Goal: Obtain resource: Obtain resource

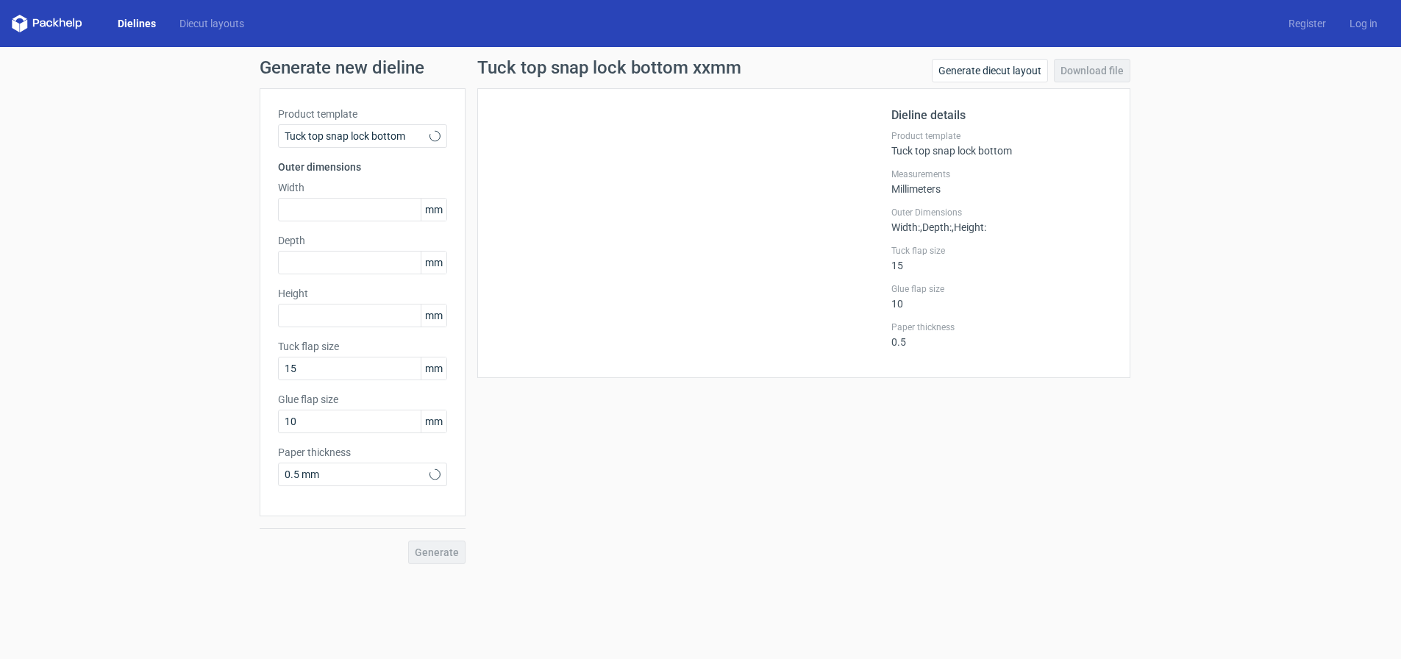
scroll to position [1541, 0]
click at [347, 208] on input "text" at bounding box center [362, 210] width 169 height 24
click at [974, 64] on link "Generate diecut layout" at bounding box center [990, 71] width 116 height 24
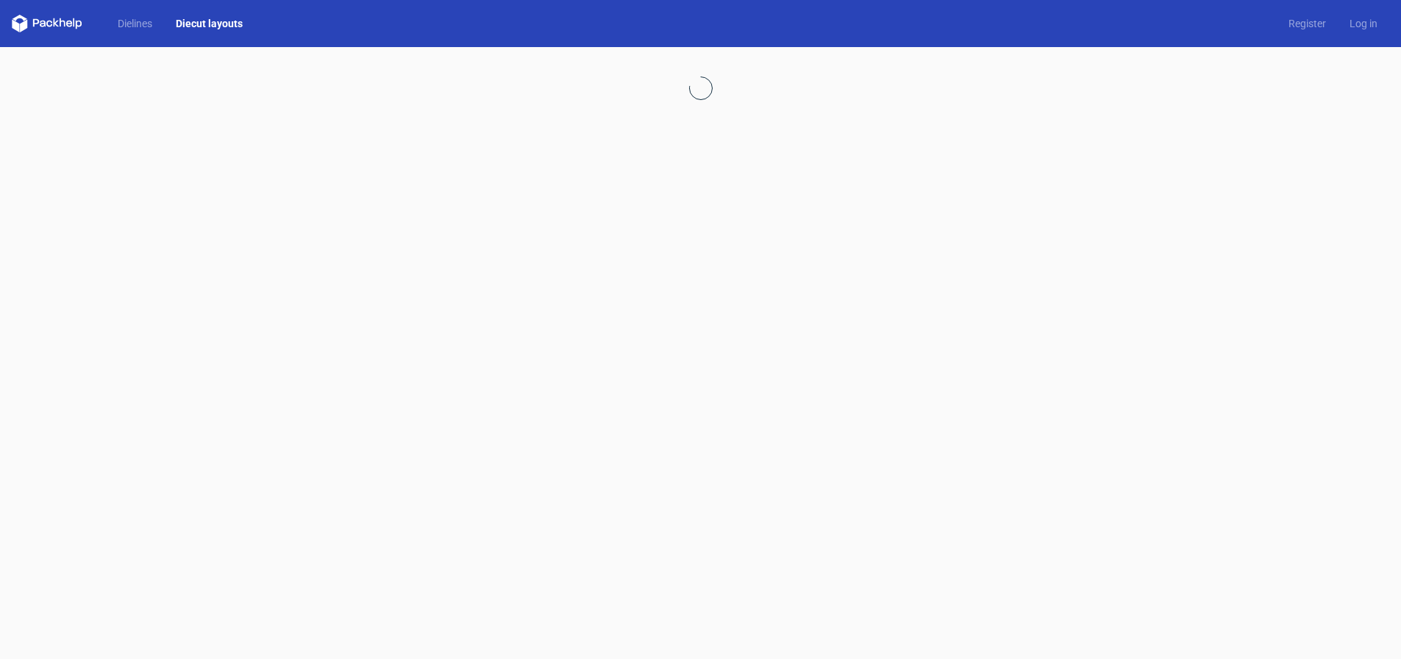
click at [207, 19] on link "Diecut layouts" at bounding box center [209, 23] width 90 height 15
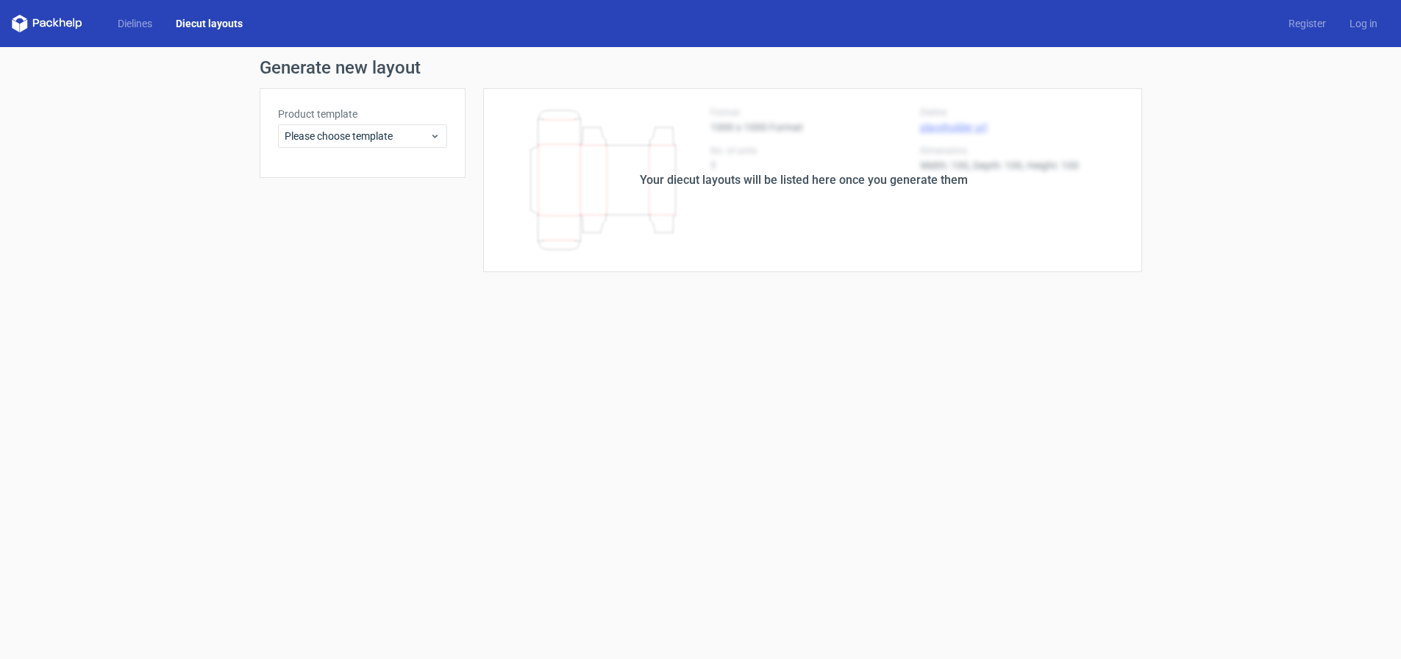
click at [582, 196] on div "Your diecut layouts will be listed here once you generate them" at bounding box center [804, 180] width 677 height 184
click at [370, 141] on span "Please choose template" at bounding box center [357, 136] width 145 height 15
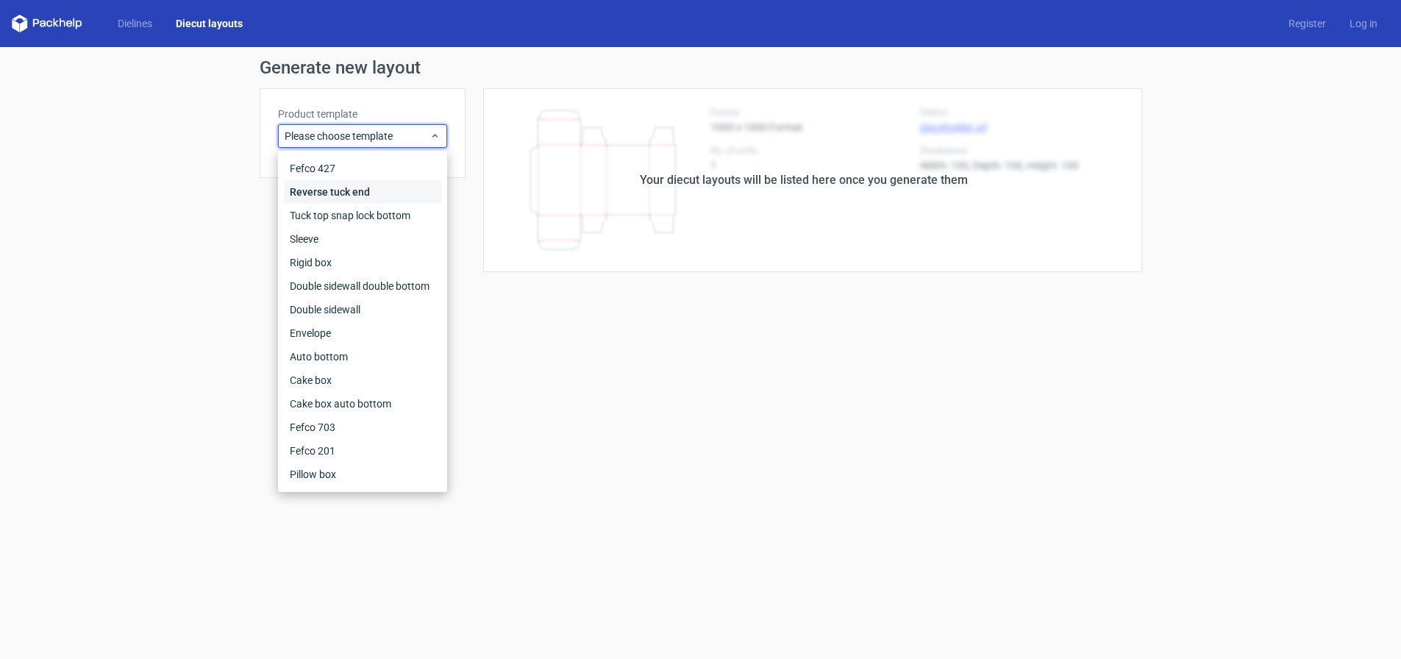
click at [355, 192] on div "Reverse tuck end" at bounding box center [362, 192] width 157 height 24
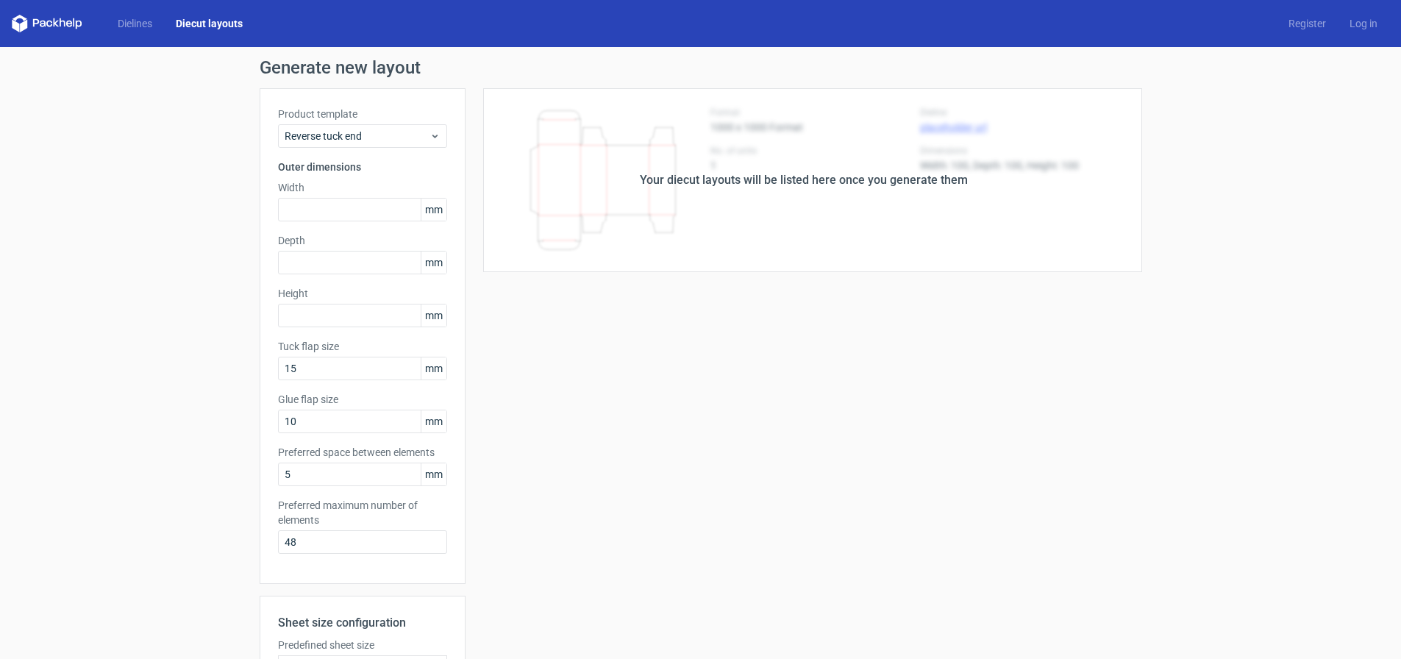
click at [902, 204] on div "Your diecut layouts will be listed here once you generate them" at bounding box center [804, 180] width 677 height 184
click at [674, 223] on div "Your diecut layouts will be listed here once you generate them" at bounding box center [804, 180] width 677 height 184
click at [347, 216] on input "text" at bounding box center [362, 210] width 169 height 24
type input "50"
type input "5"
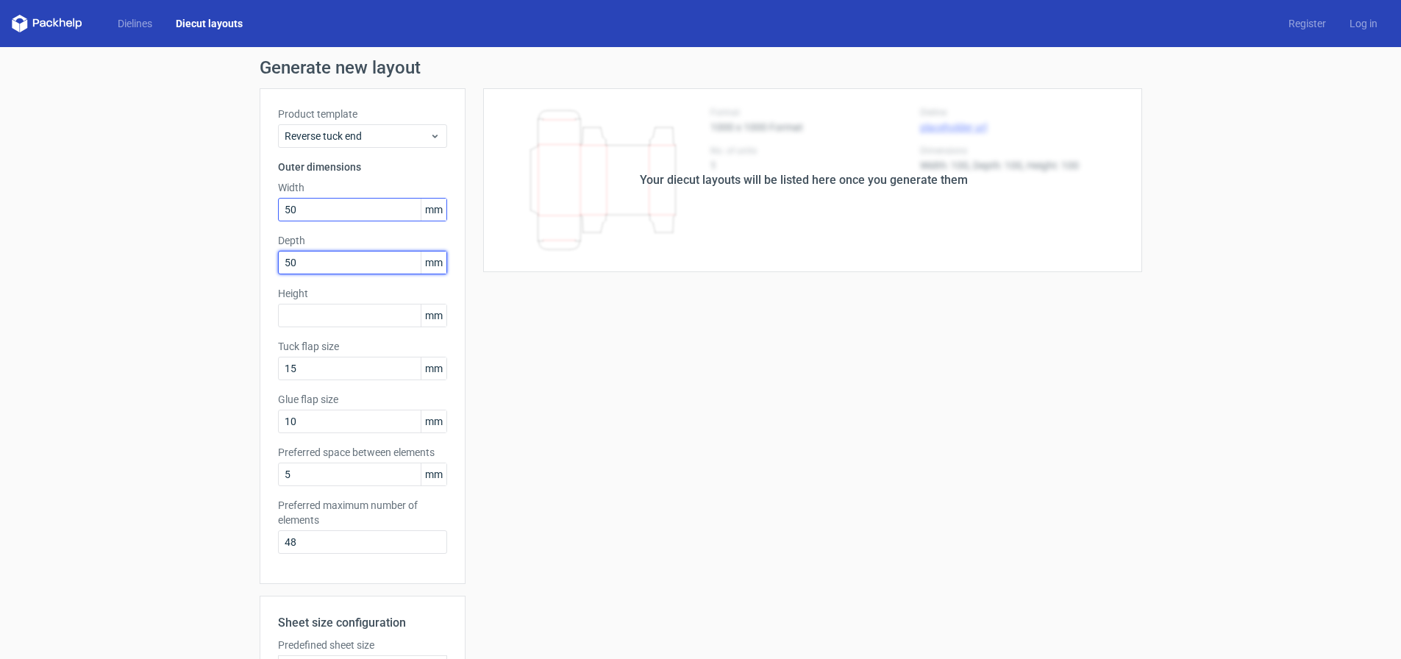
type input "50"
type input "100"
type textarea "15"
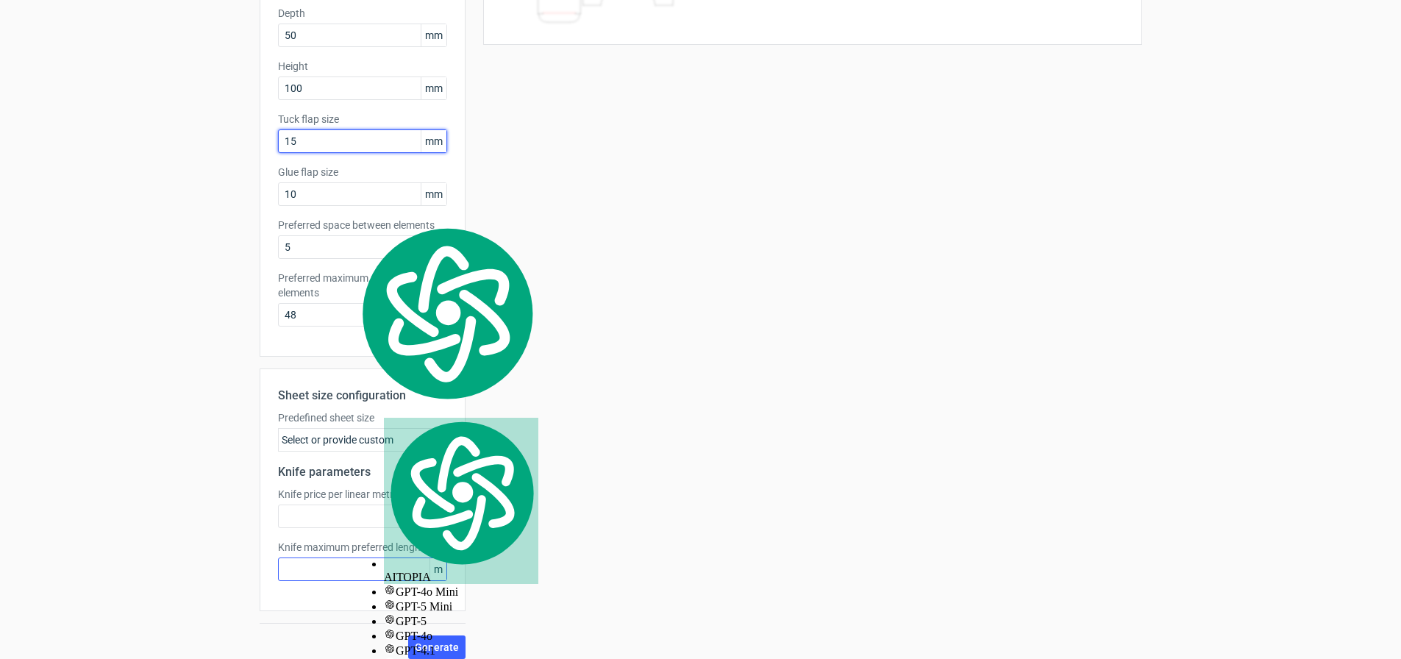
scroll to position [239, 0]
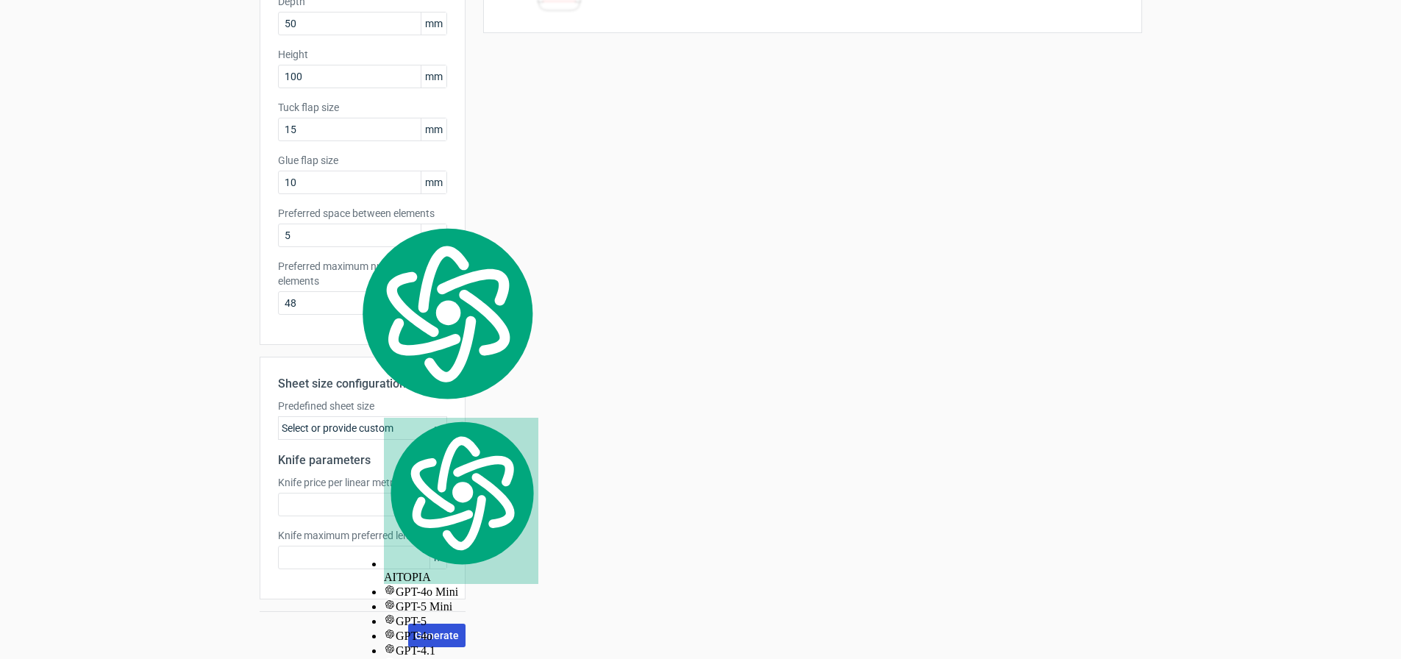
click at [430, 638] on span "Generate" at bounding box center [437, 635] width 44 height 10
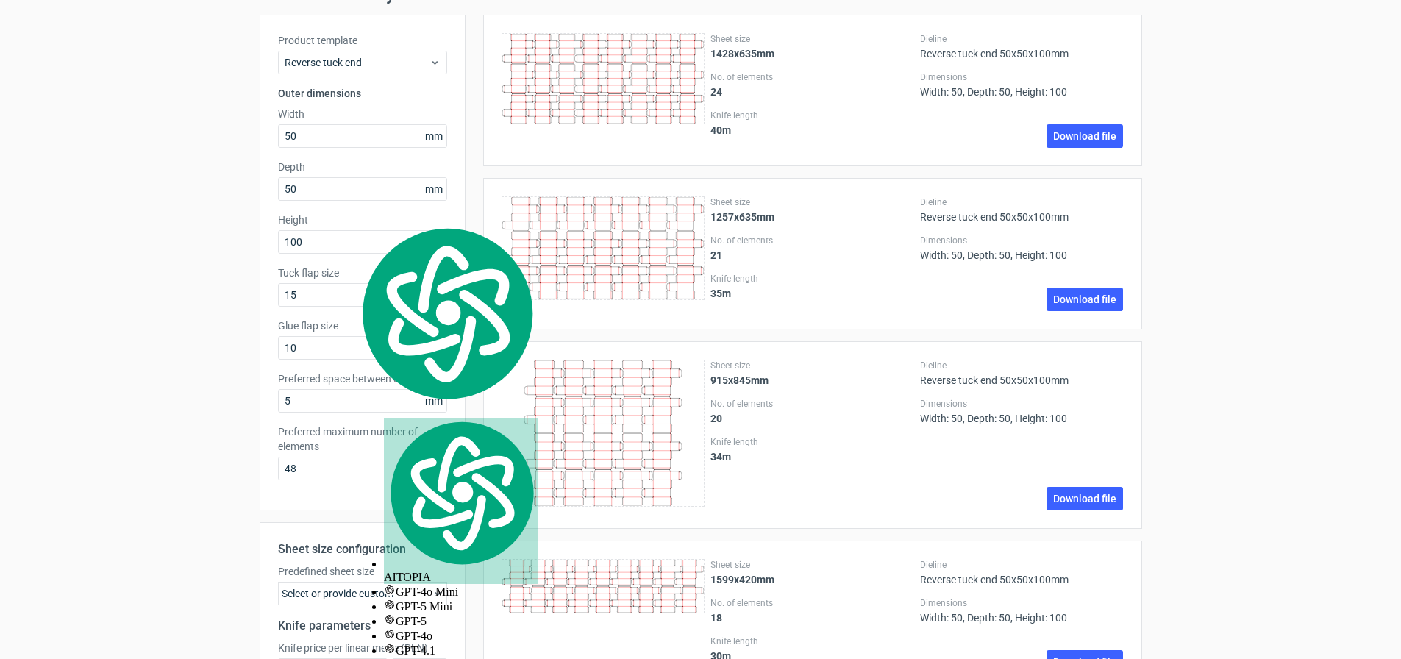
scroll to position [0, 0]
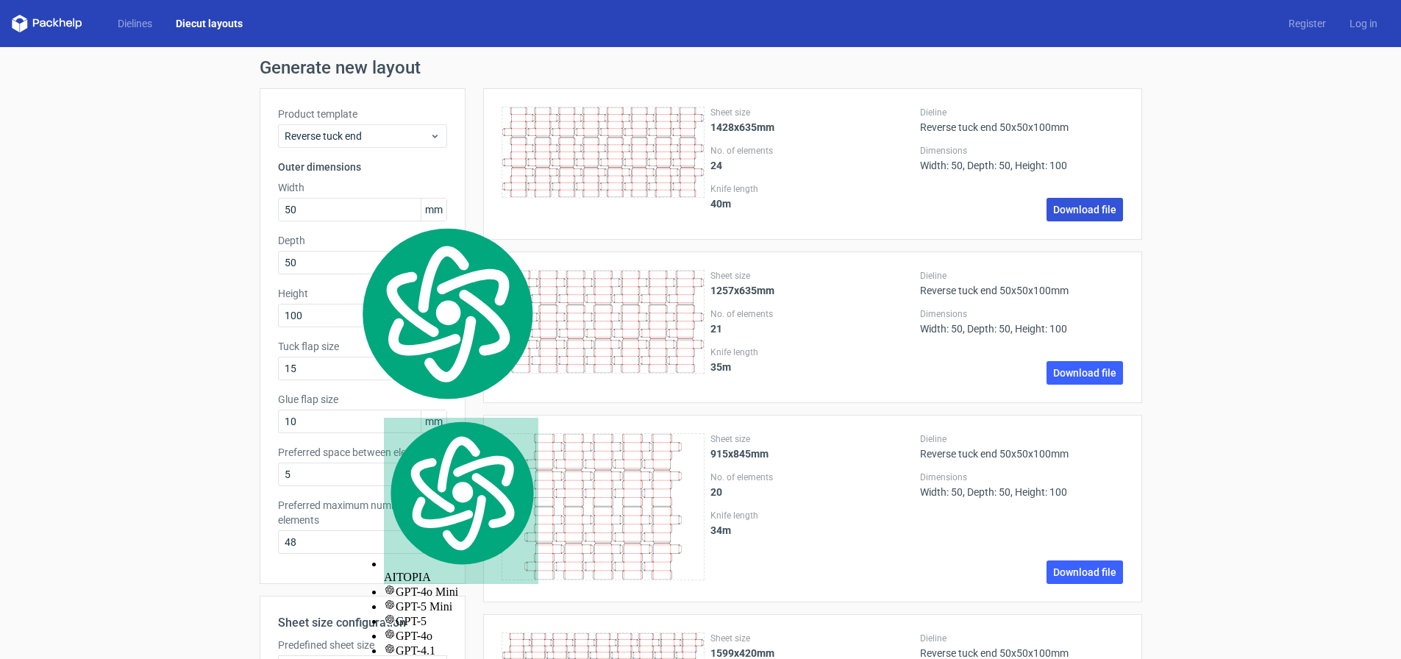
click at [1082, 215] on link "Download file" at bounding box center [1084, 210] width 76 height 24
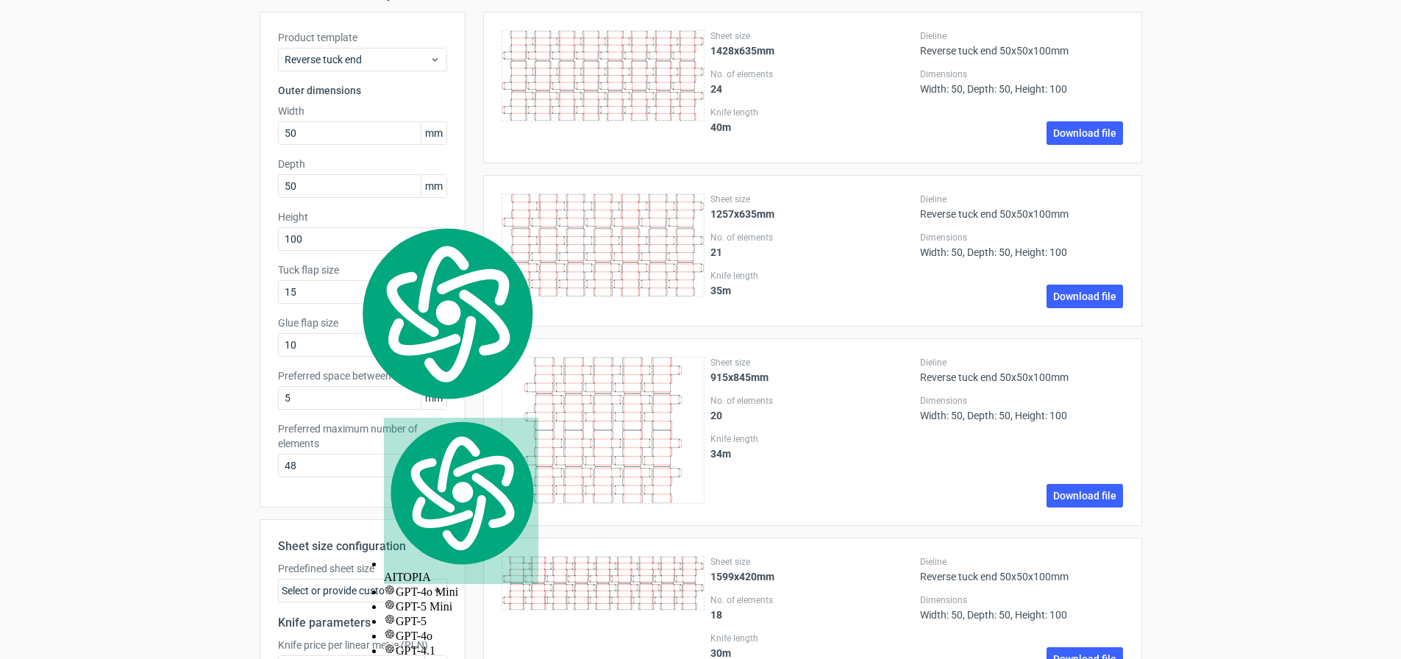
scroll to position [74, 0]
click at [1072, 135] on link "Download file" at bounding box center [1084, 136] width 76 height 24
click at [1073, 298] on link "Download file" at bounding box center [1084, 300] width 76 height 24
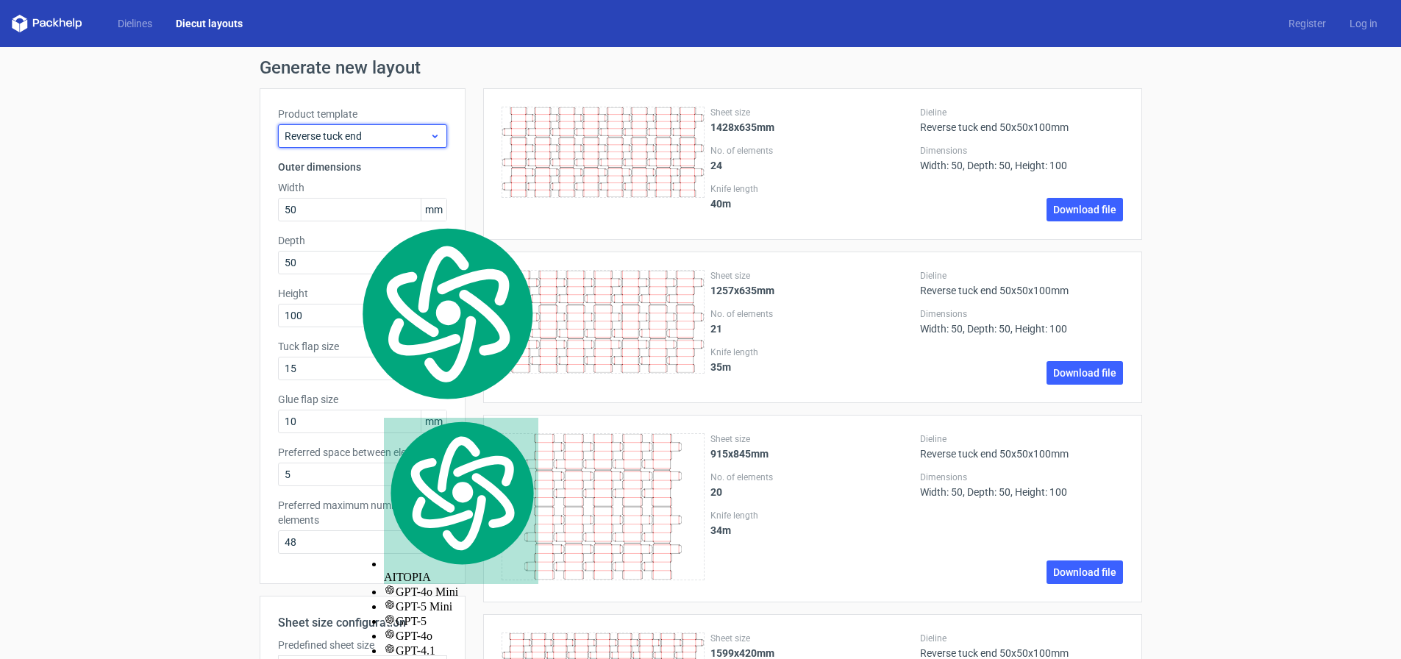
click at [422, 139] on span "Reverse tuck end" at bounding box center [357, 136] width 145 height 15
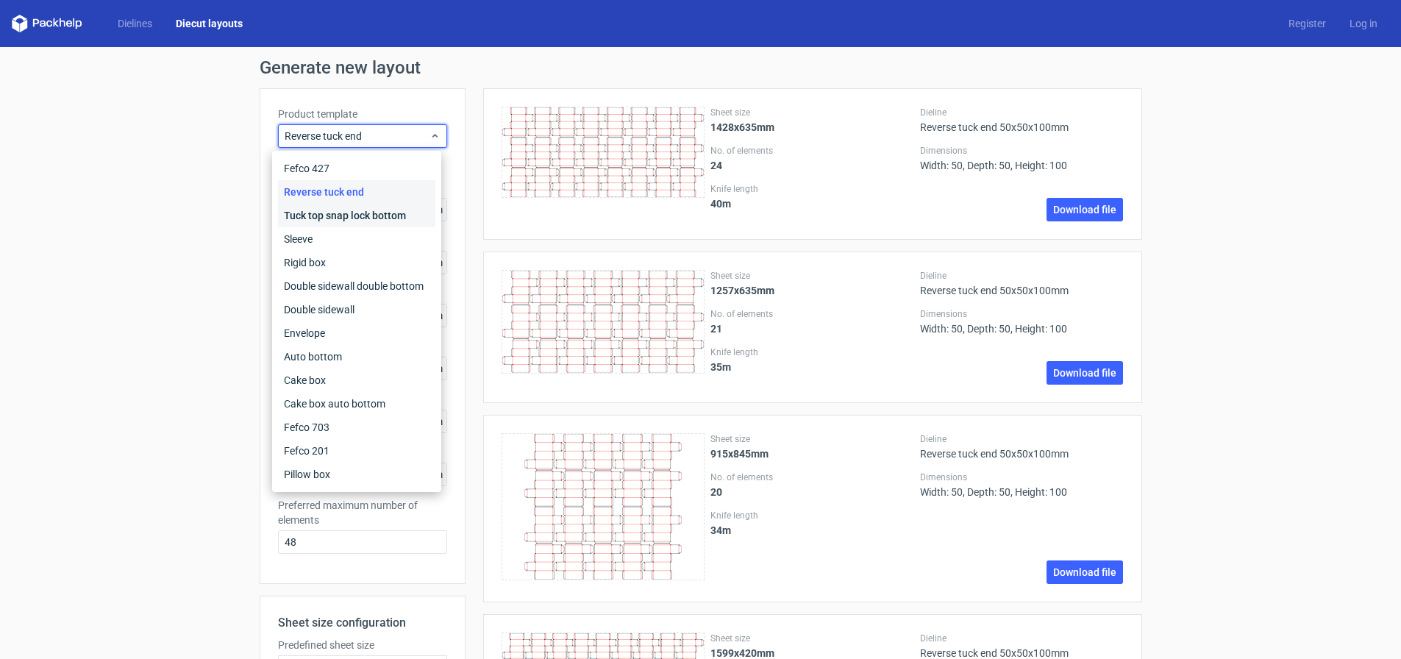
click at [365, 213] on div "Tuck top snap lock bottom" at bounding box center [356, 216] width 157 height 24
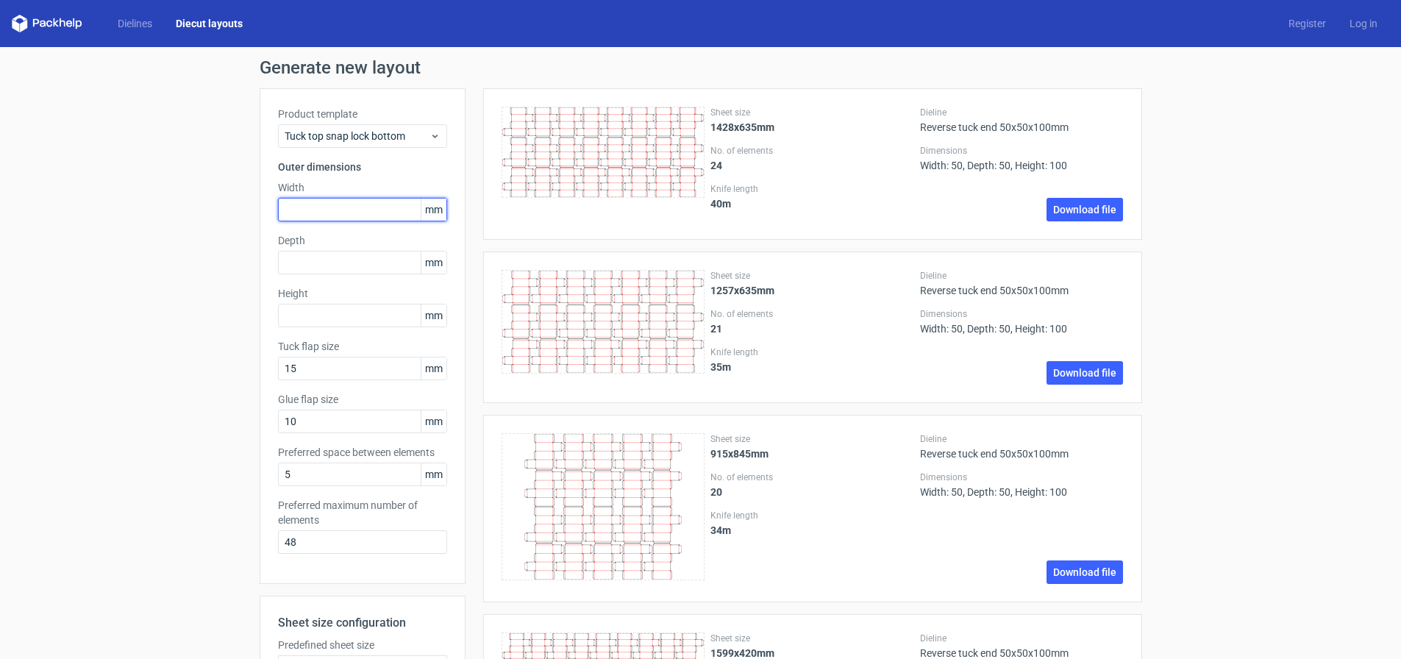
click at [353, 208] on input "text" at bounding box center [362, 210] width 169 height 24
type input "60"
type input "100"
type input "12"
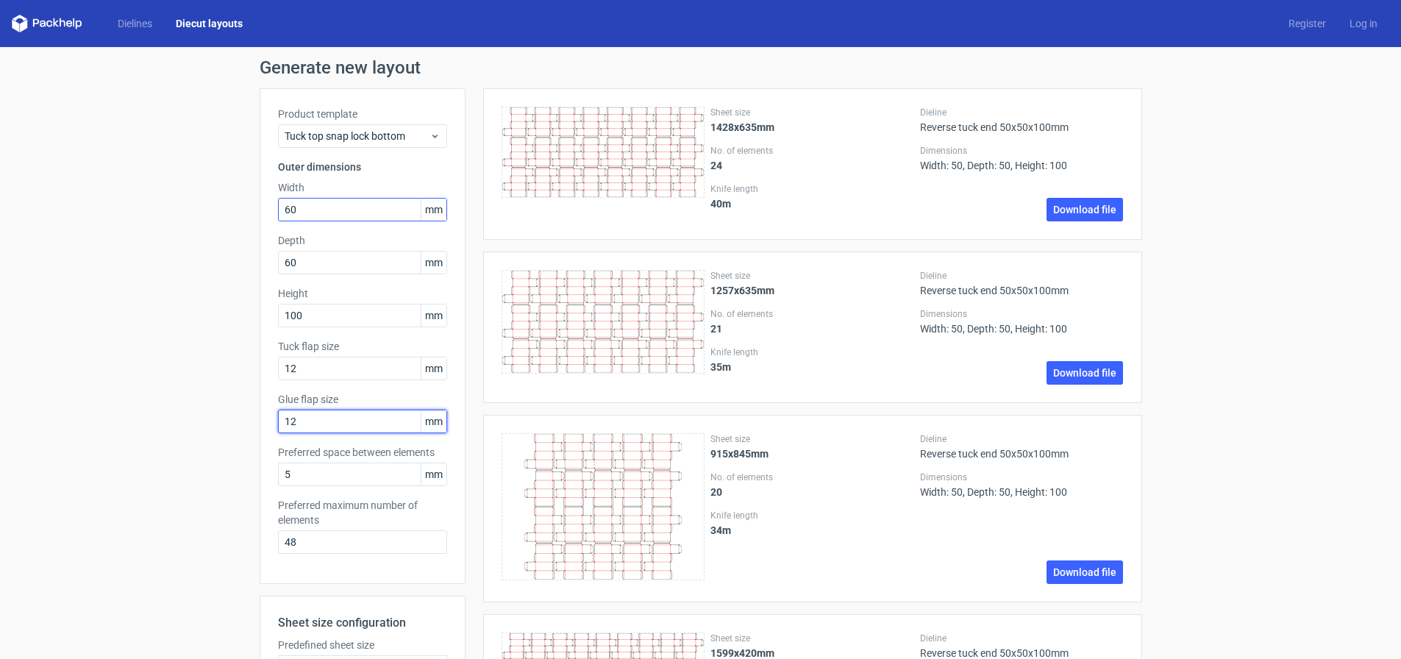
type input "12"
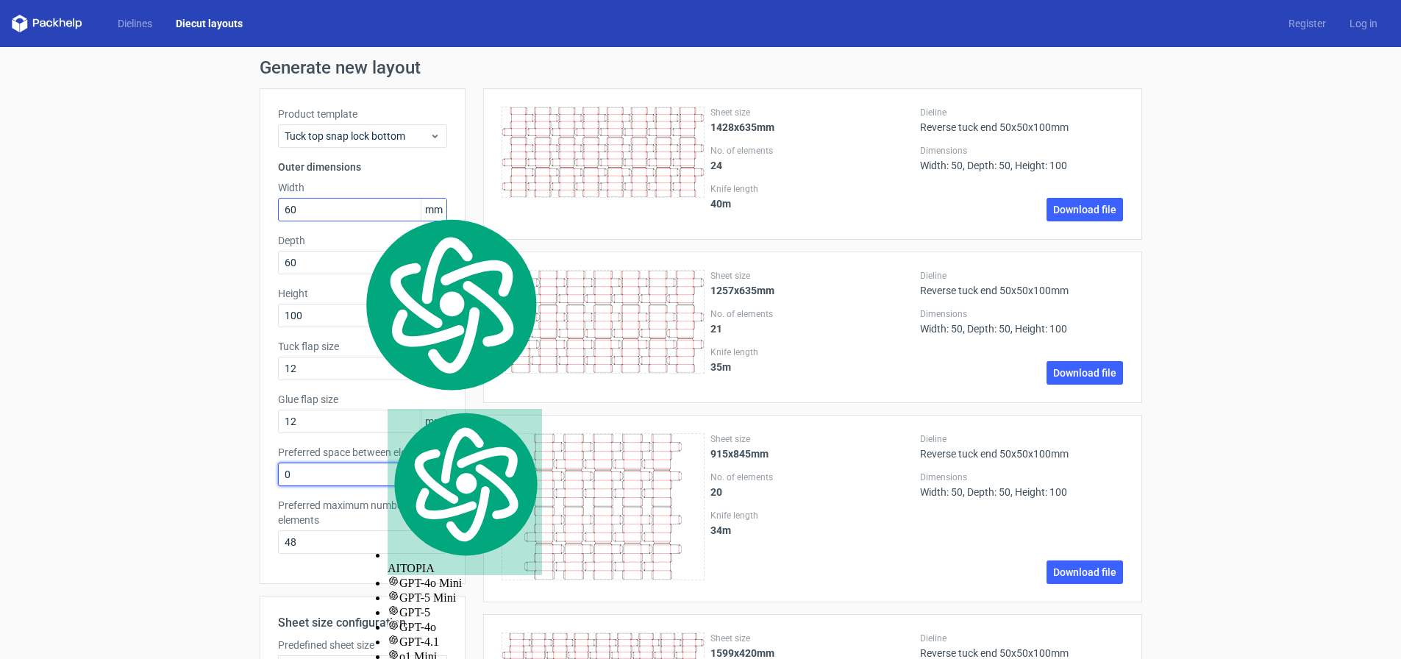
type input "0"
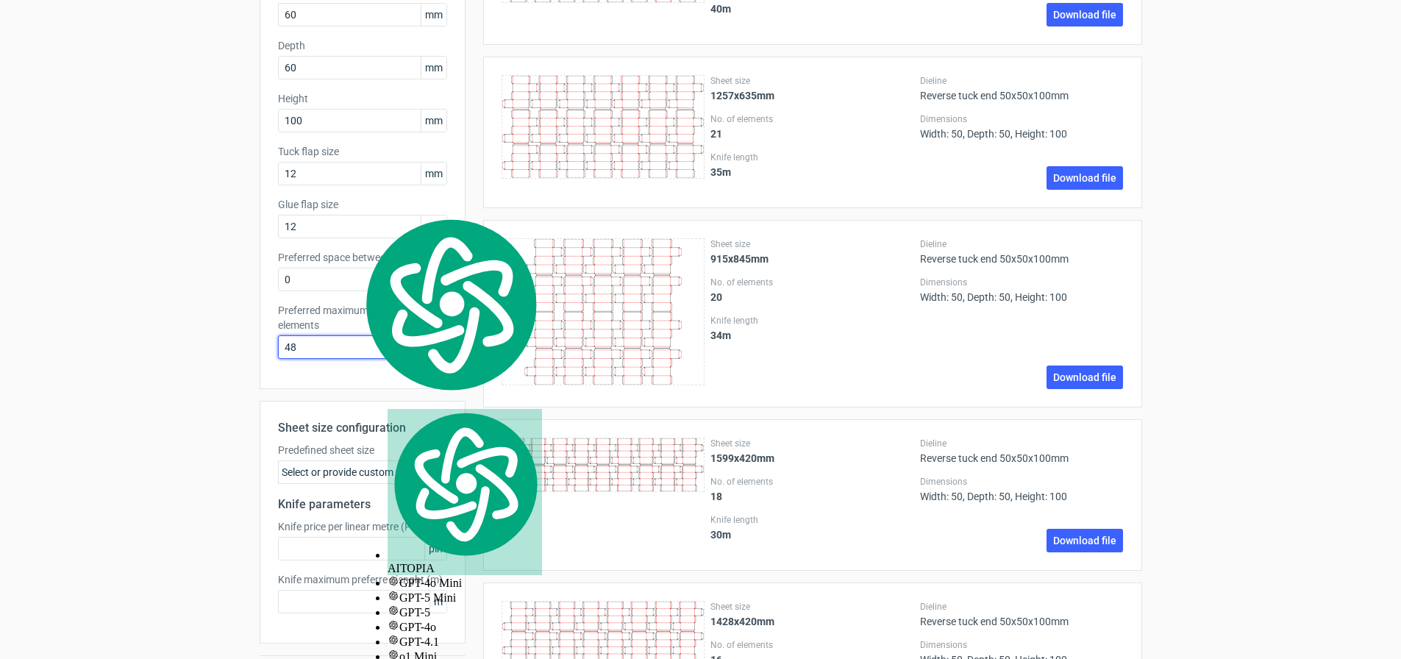
scroll to position [221, 0]
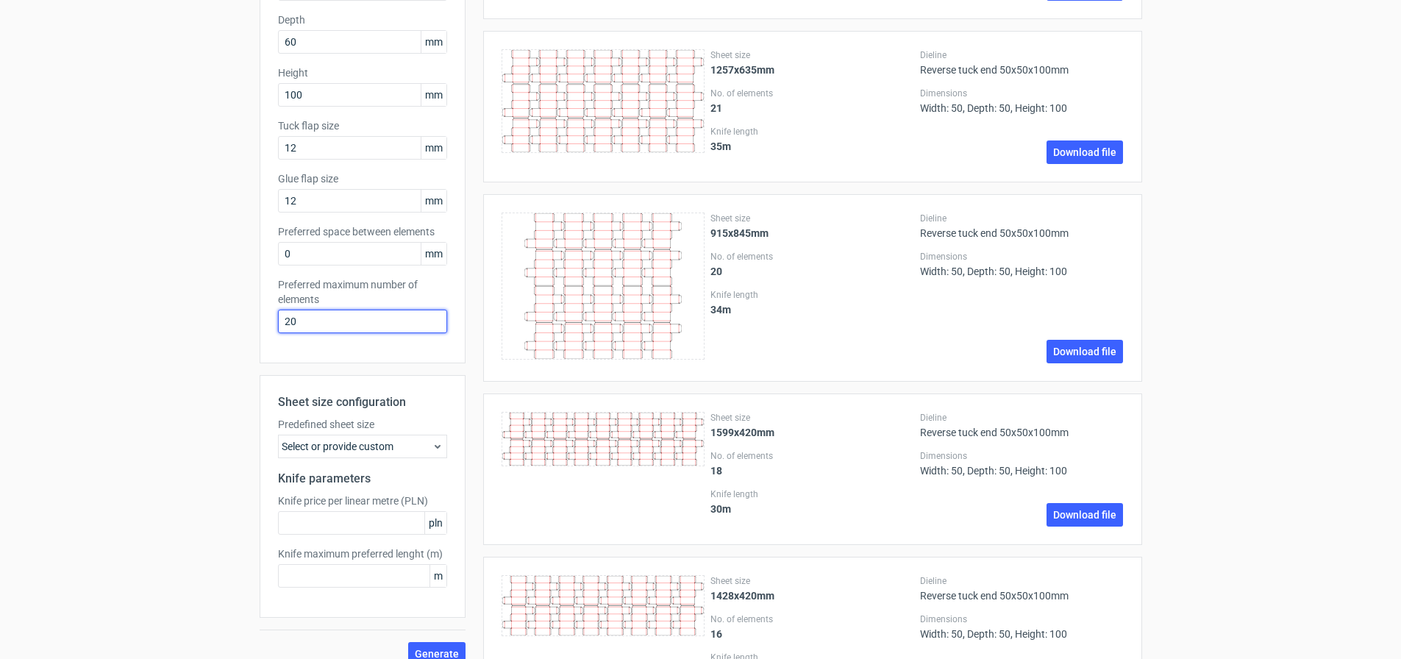
drag, startPoint x: 305, startPoint y: 322, endPoint x: 244, endPoint y: 330, distance: 61.6
type input "10"
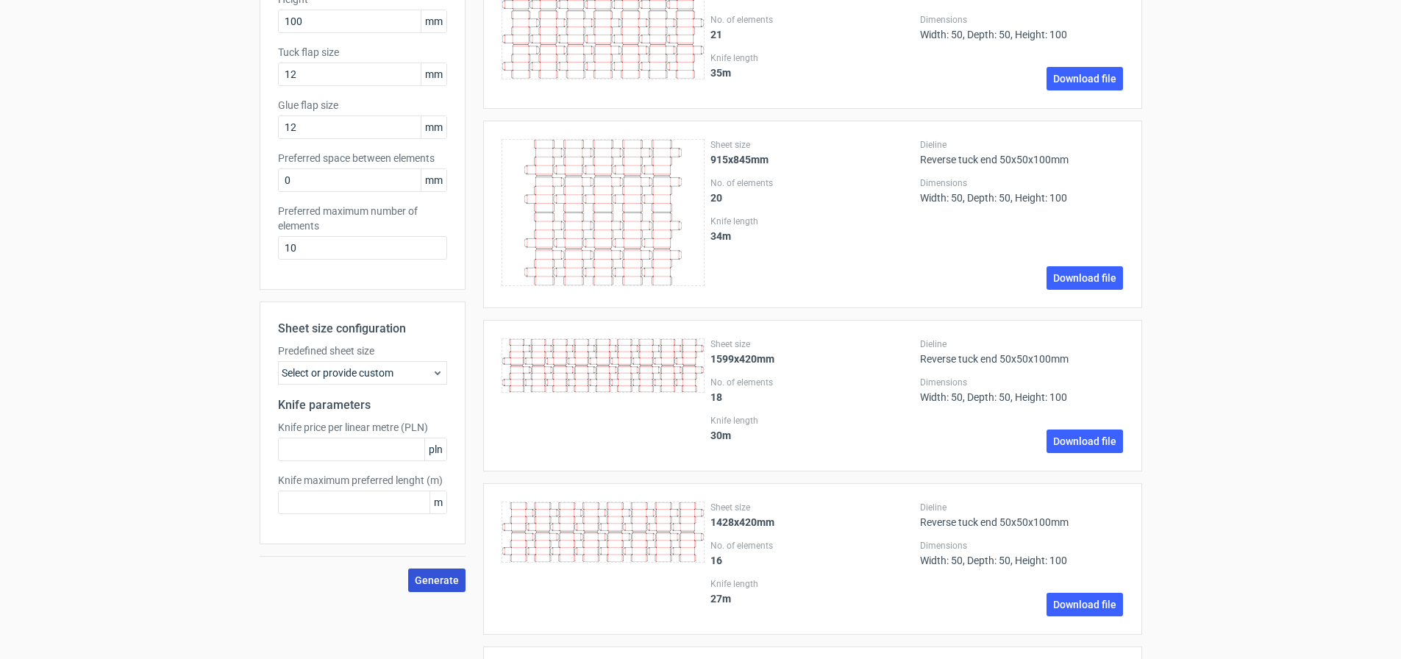
click at [438, 586] on button "Generate" at bounding box center [436, 580] width 57 height 24
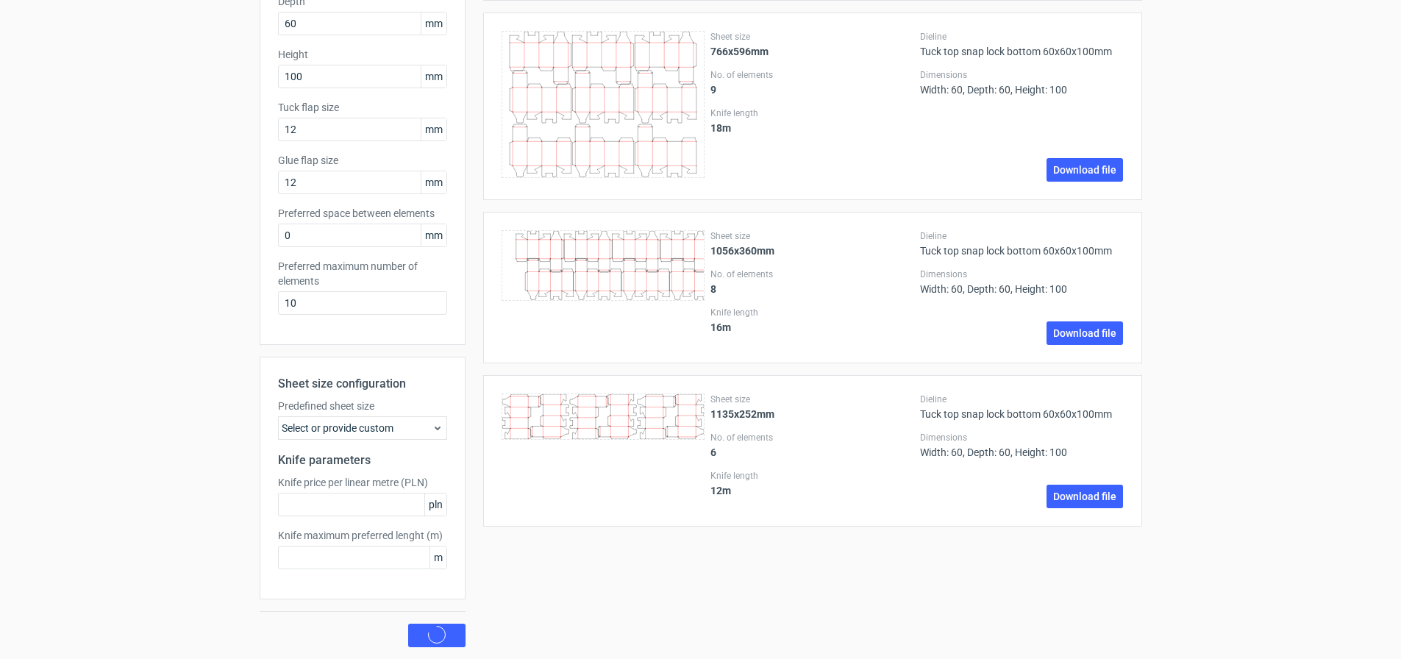
scroll to position [0, 0]
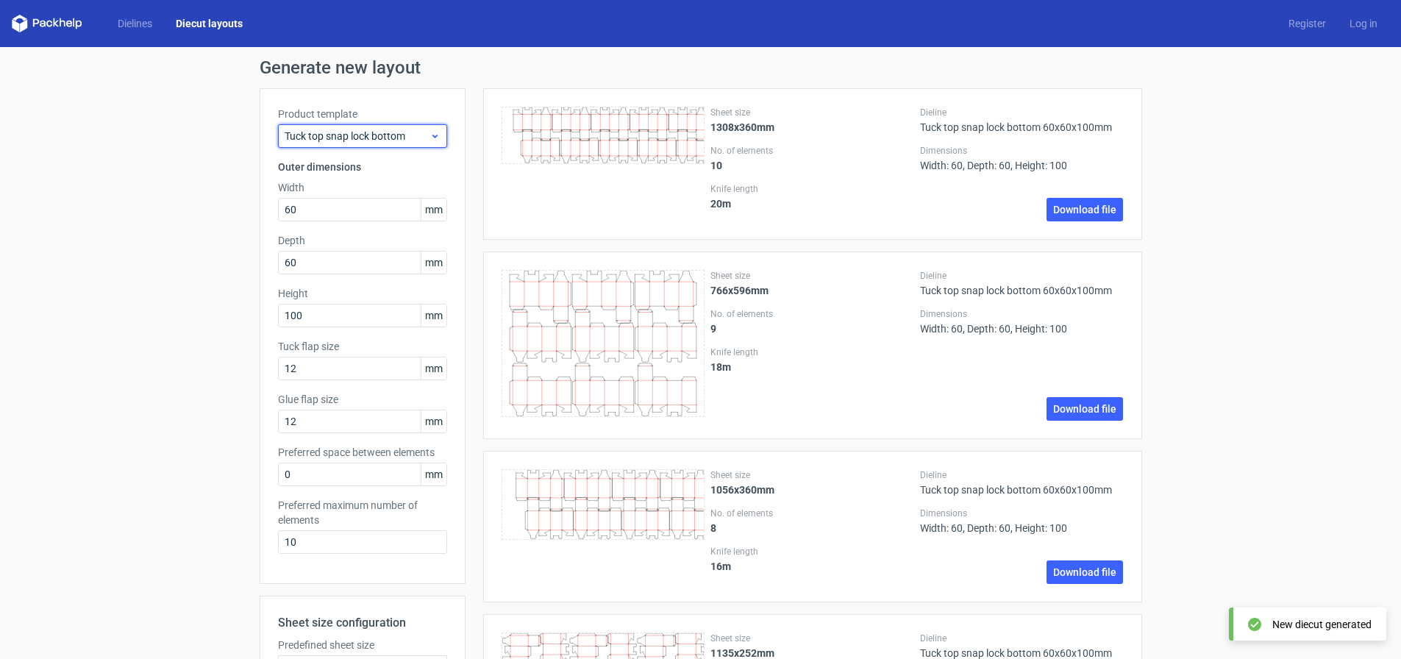
click at [421, 138] on span "Tuck top snap lock bottom" at bounding box center [357, 136] width 145 height 15
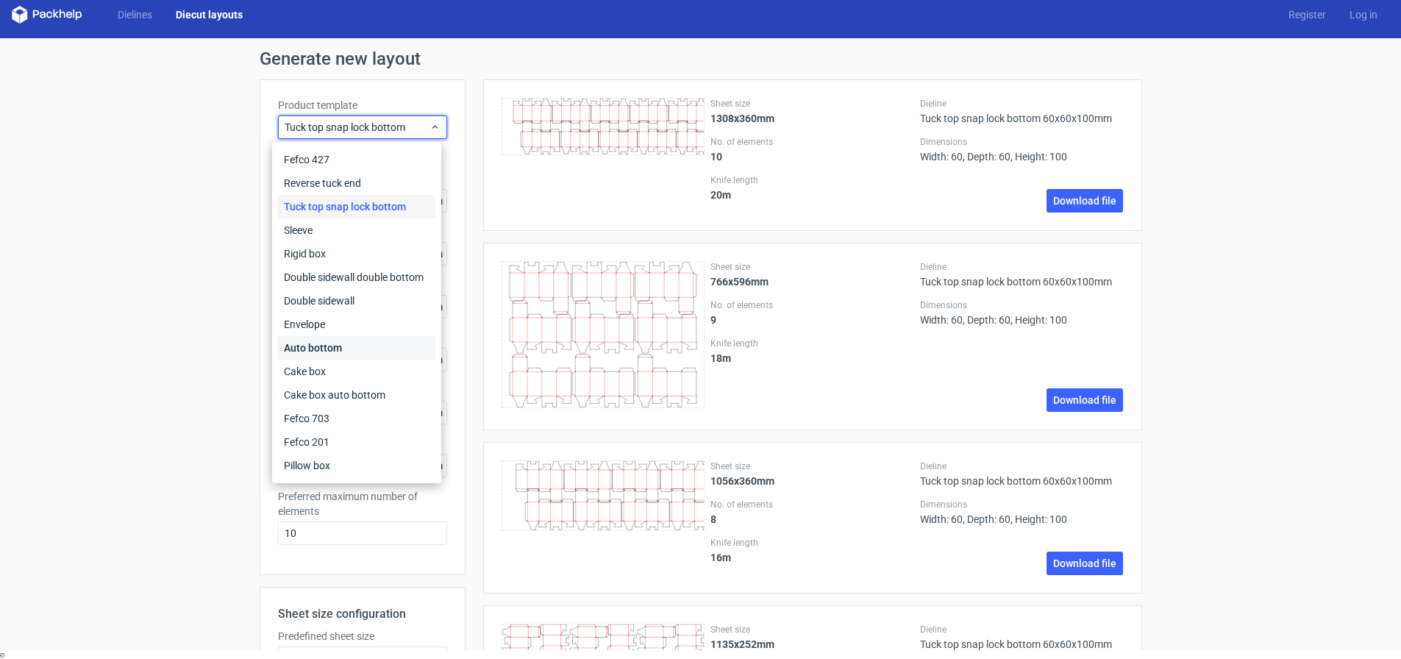
scroll to position [11, 0]
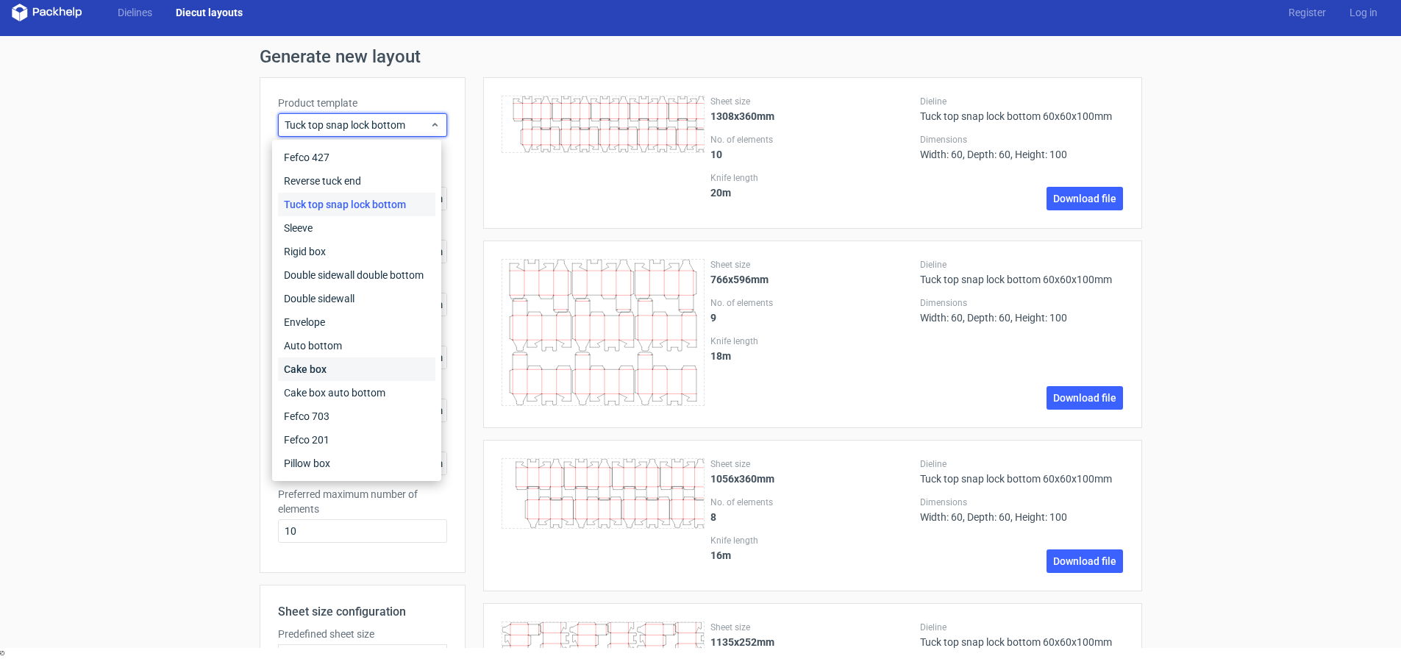
click at [340, 363] on div "Cake box" at bounding box center [356, 369] width 157 height 24
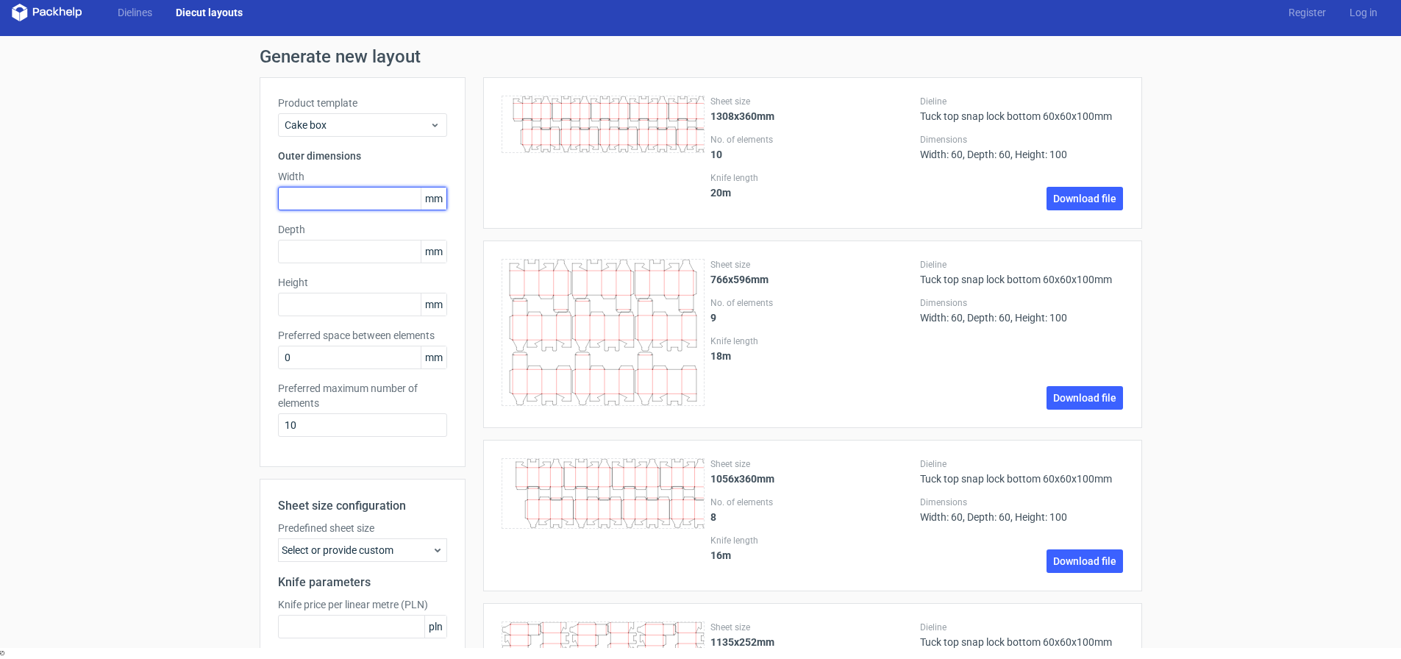
click at [324, 192] on input "text" at bounding box center [362, 199] width 169 height 24
type input "150"
type input "200"
type input "50"
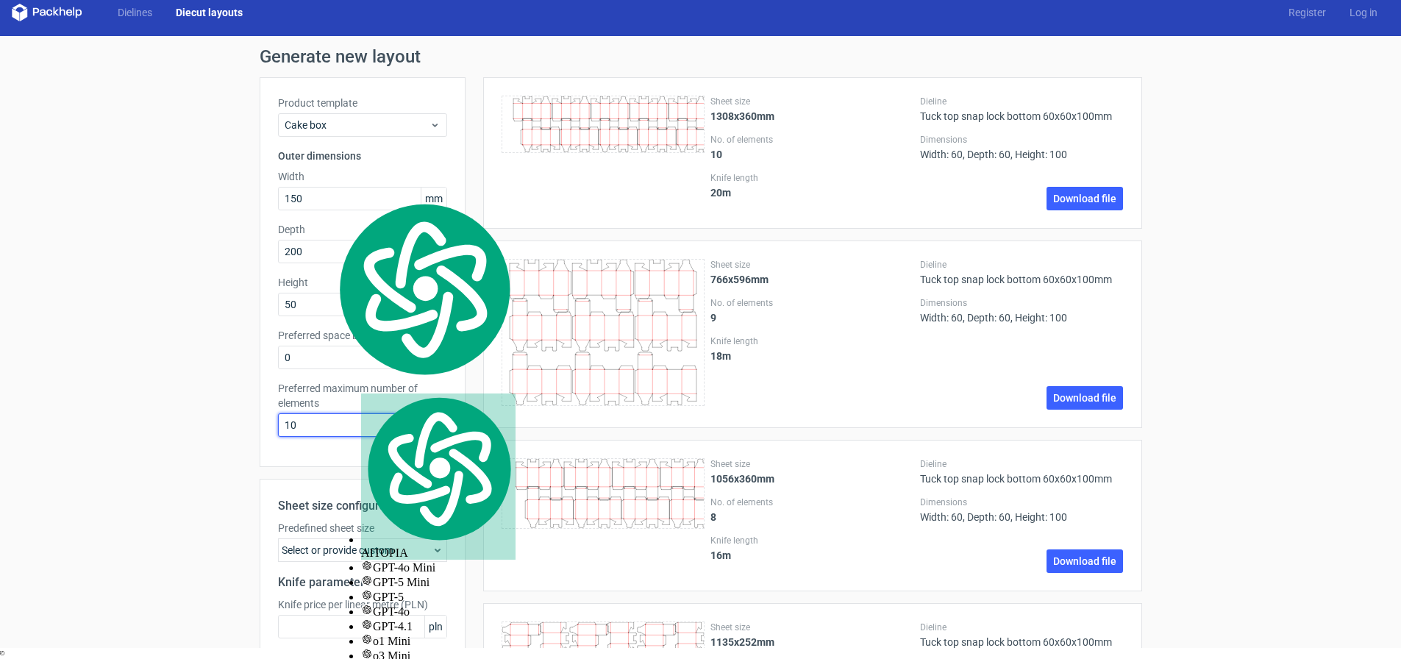
click at [306, 431] on input "10" at bounding box center [362, 425] width 169 height 24
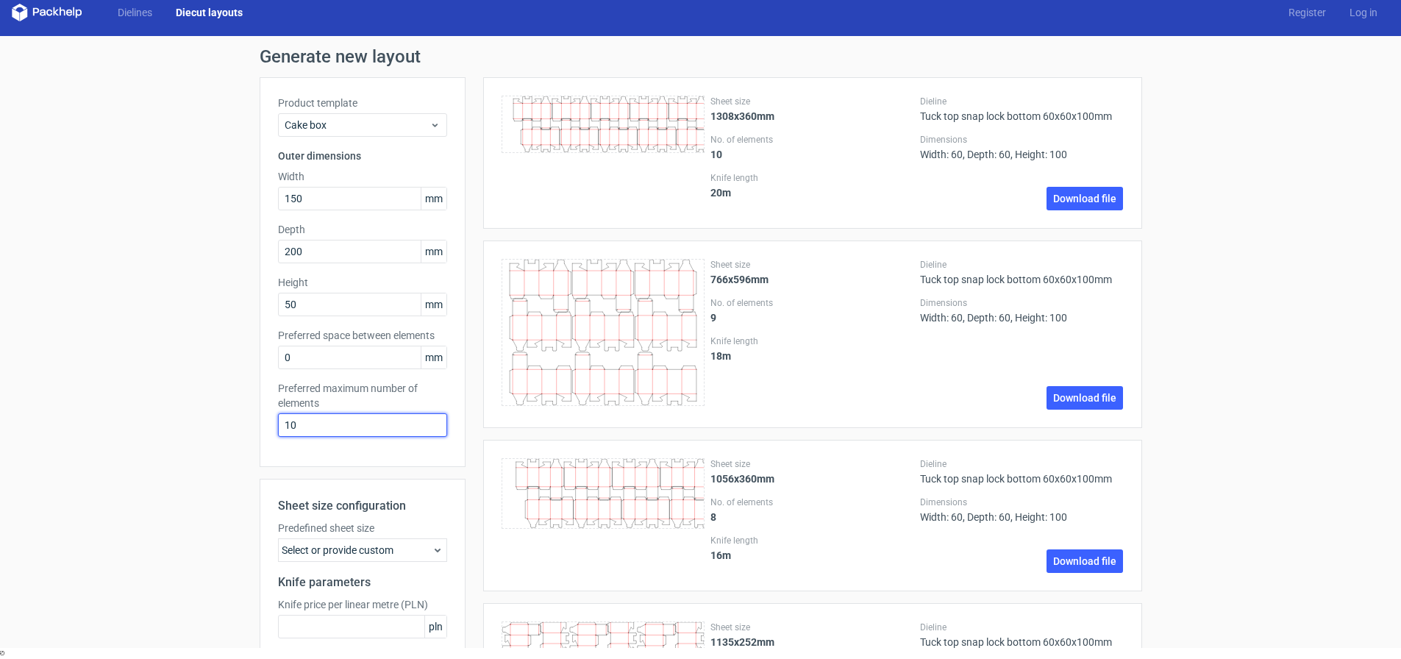
drag, startPoint x: 313, startPoint y: 431, endPoint x: 258, endPoint y: 433, distance: 55.2
click at [260, 433] on div "Product template Cake box Outer dimensions Width 150 mm Depth 200 mm Height 50 …" at bounding box center [363, 272] width 206 height 390
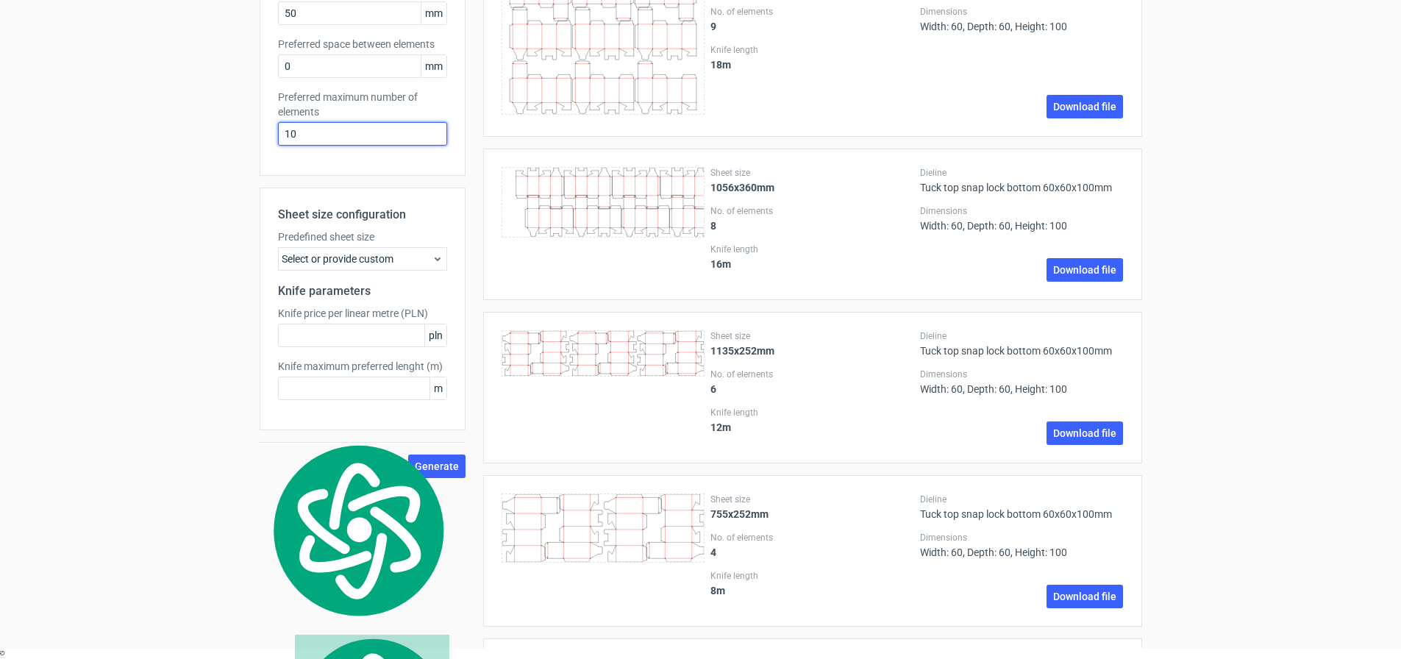
scroll to position [294, 0]
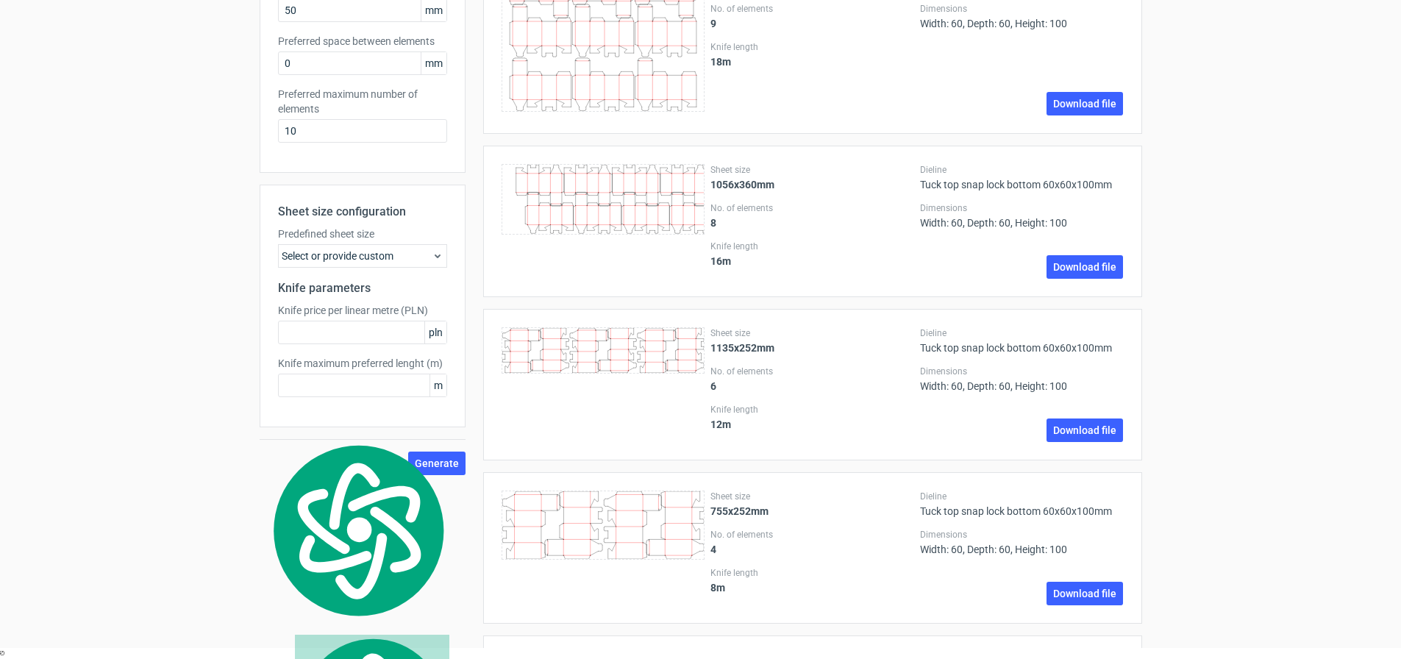
click at [424, 474] on button "Generate" at bounding box center [436, 464] width 57 height 24
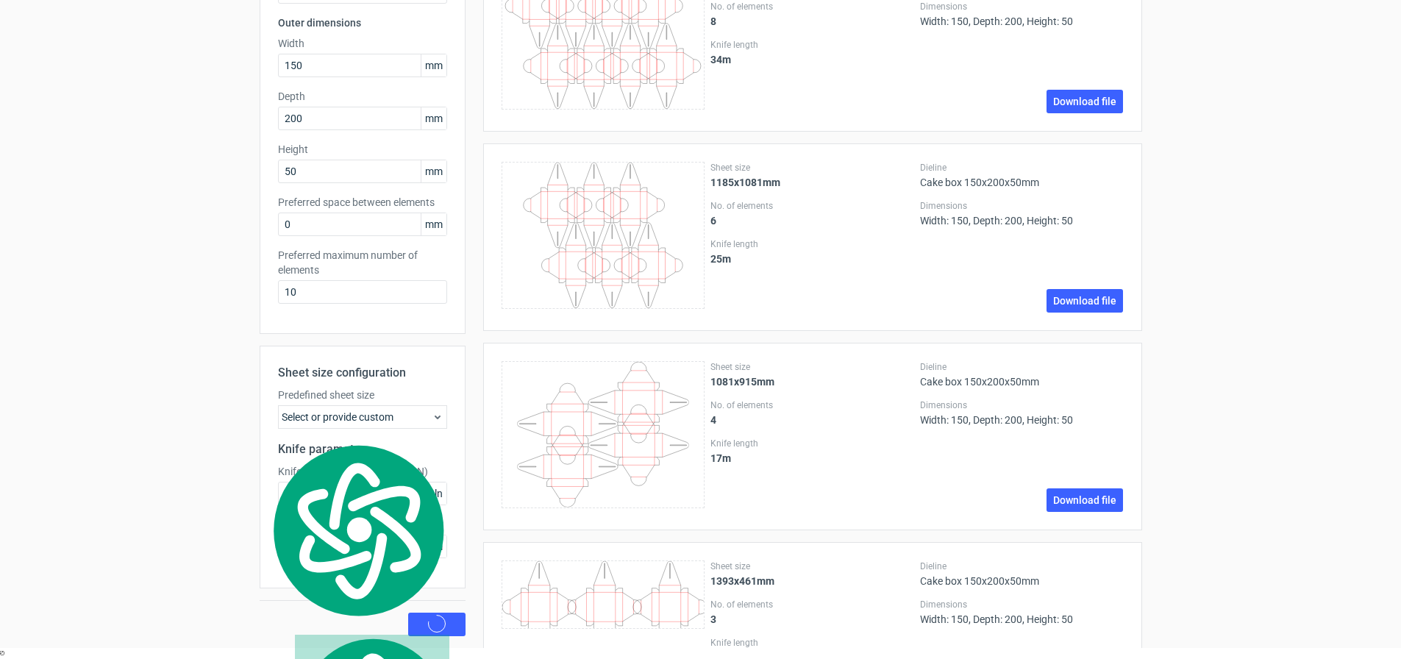
scroll to position [0, 0]
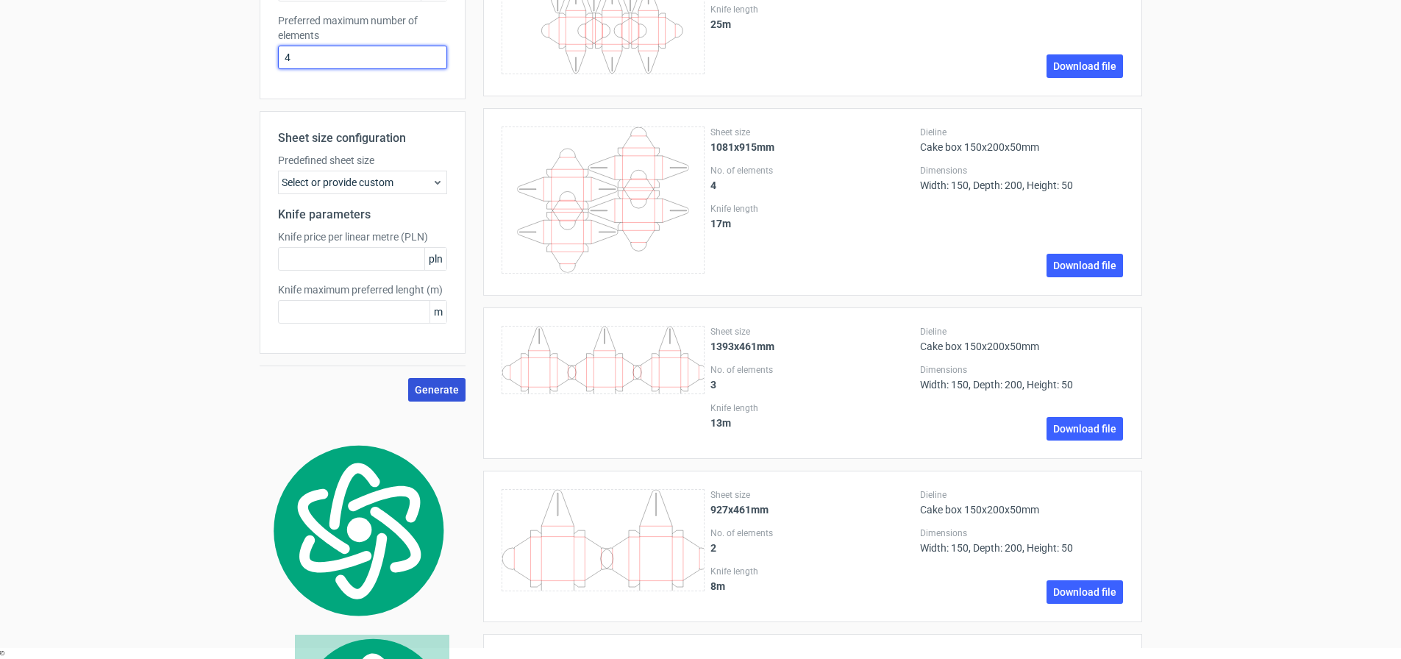
type input "4"
click at [429, 385] on span "Generate" at bounding box center [437, 390] width 44 height 10
